Goal: Find contact information: Find contact information

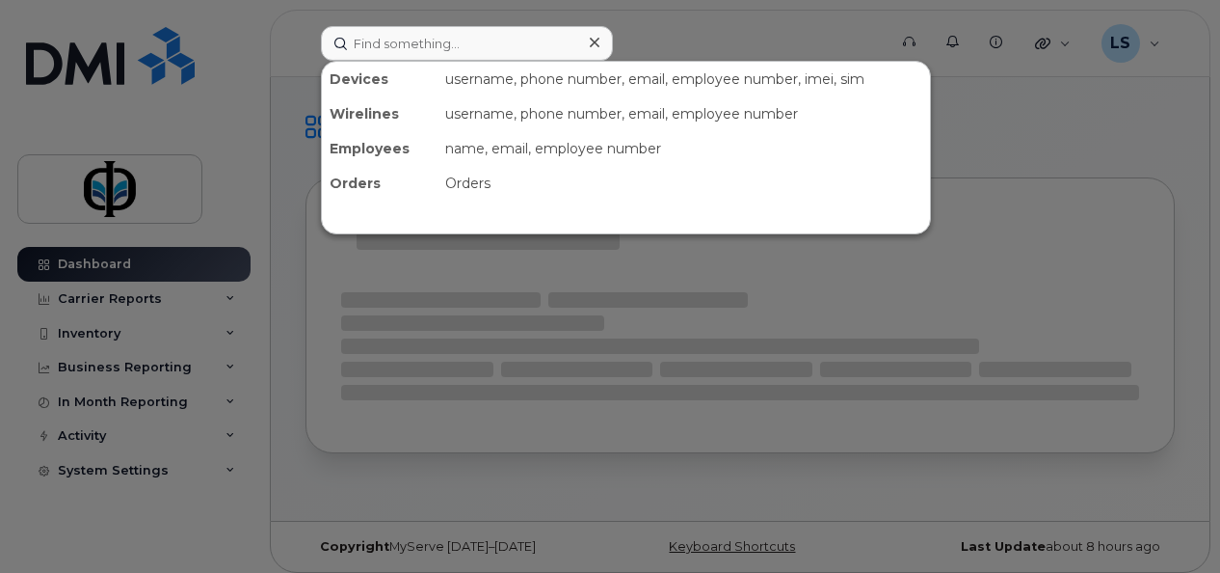
click at [446, 47] on input at bounding box center [467, 43] width 292 height 35
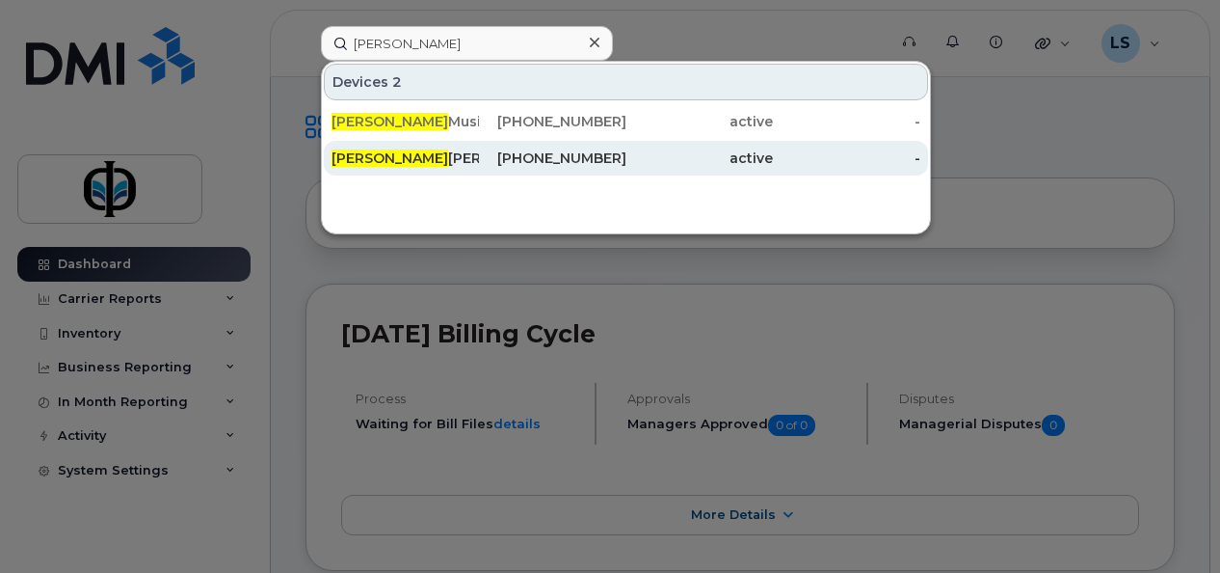
type input "[PERSON_NAME]"
click at [449, 149] on div "[PERSON_NAME]" at bounding box center [405, 157] width 147 height 19
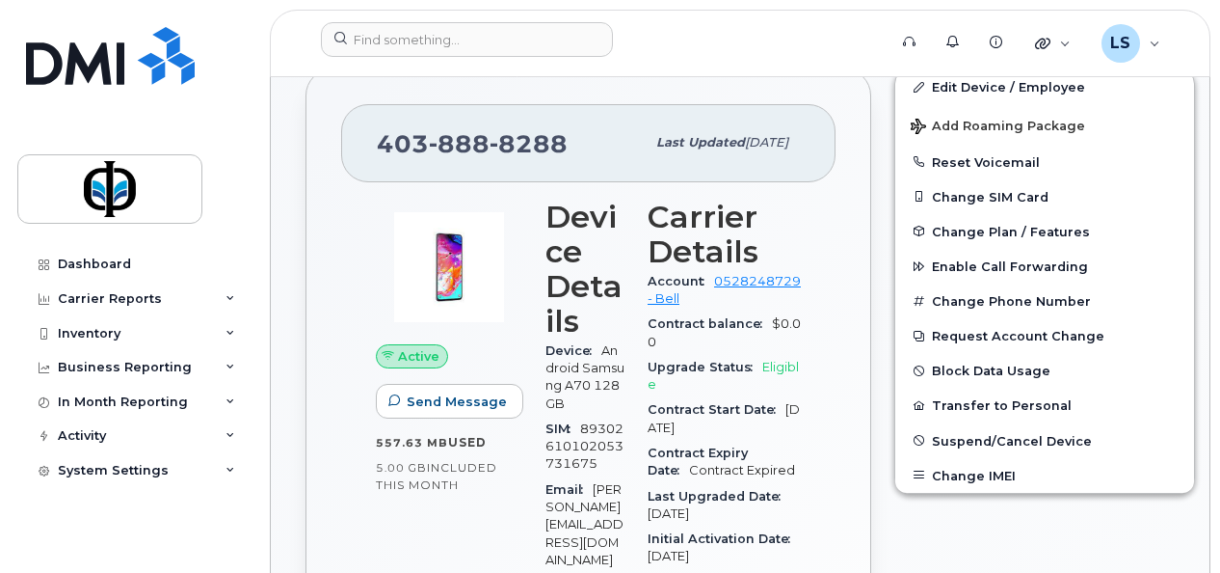
scroll to position [419, 0]
